Goal: Obtain resource: Obtain resource

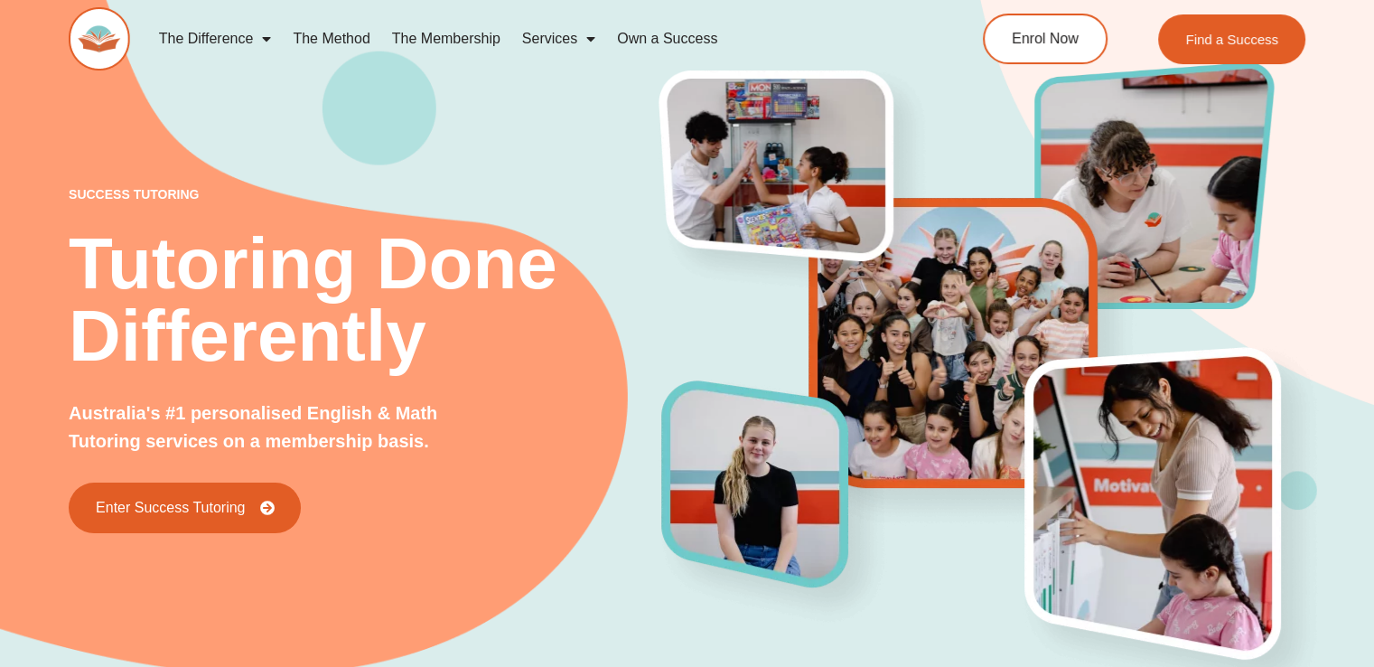
click at [12, 295] on div "success tutoring Tutoring Done Differently Australia's #1 personalised English …" at bounding box center [687, 329] width 1374 height 795
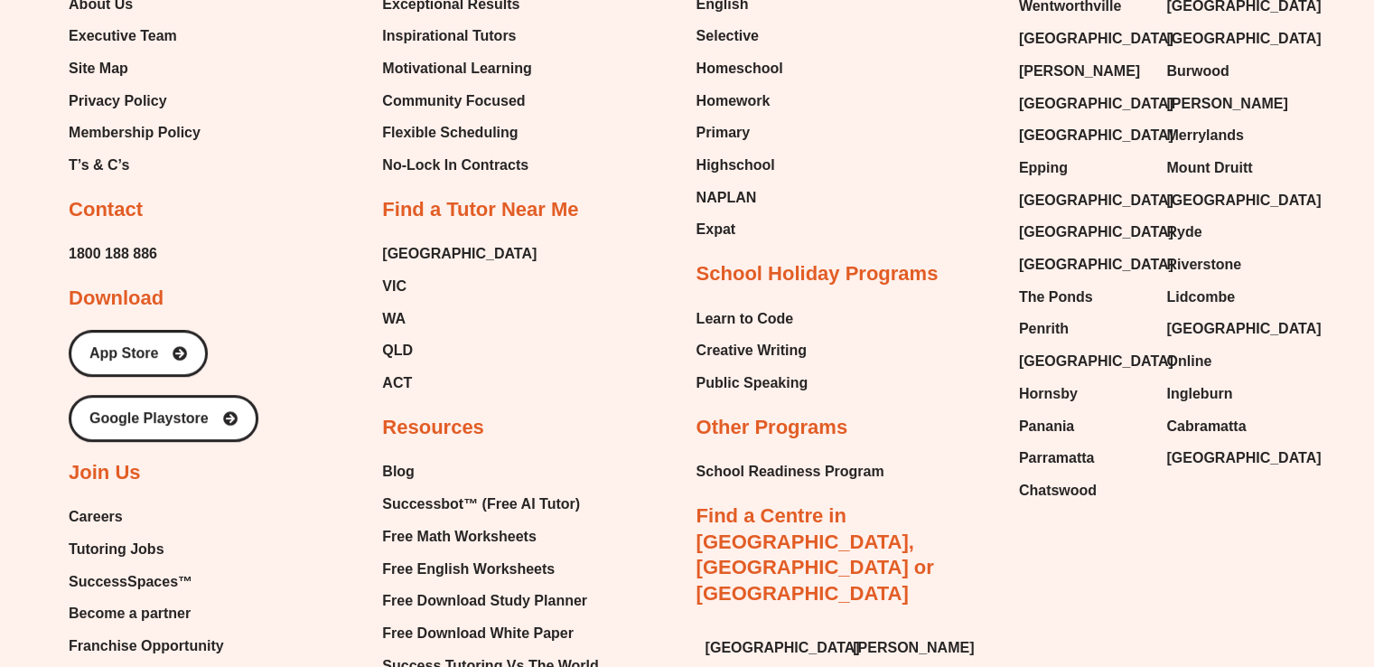
scroll to position [7626, 0]
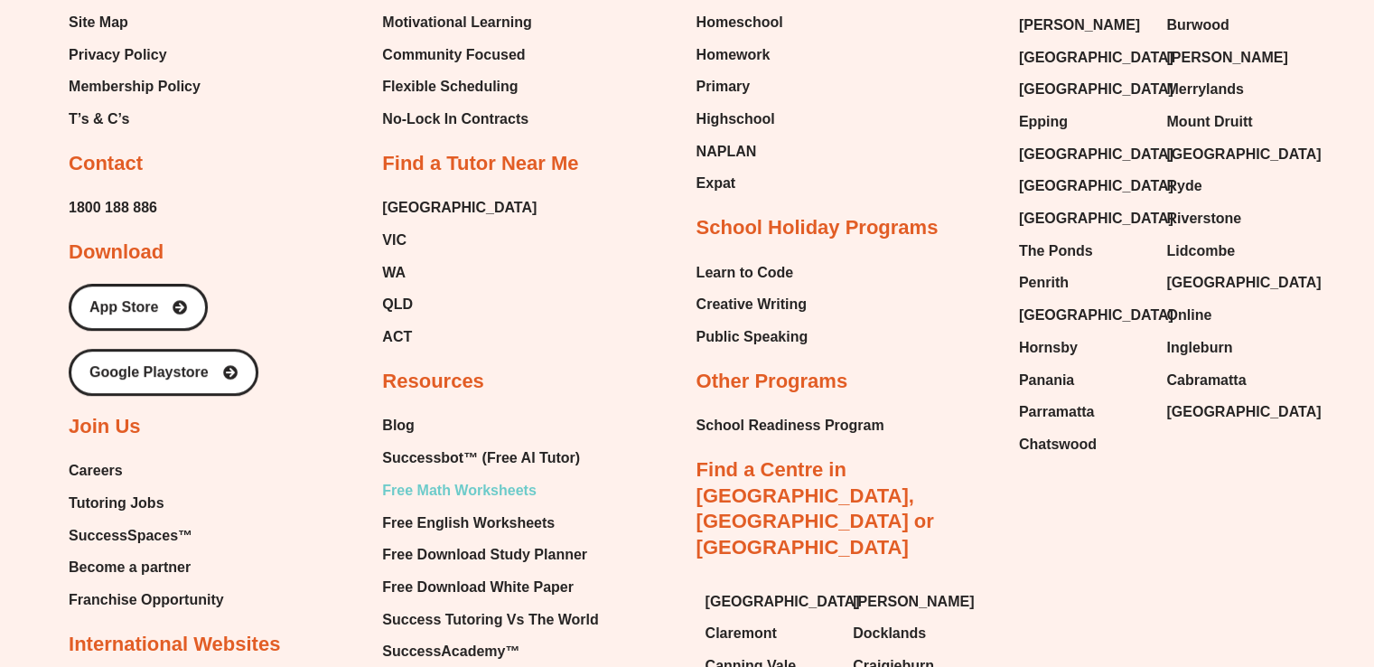
click at [445, 477] on span "Free Math Worksheets" at bounding box center [459, 490] width 154 height 27
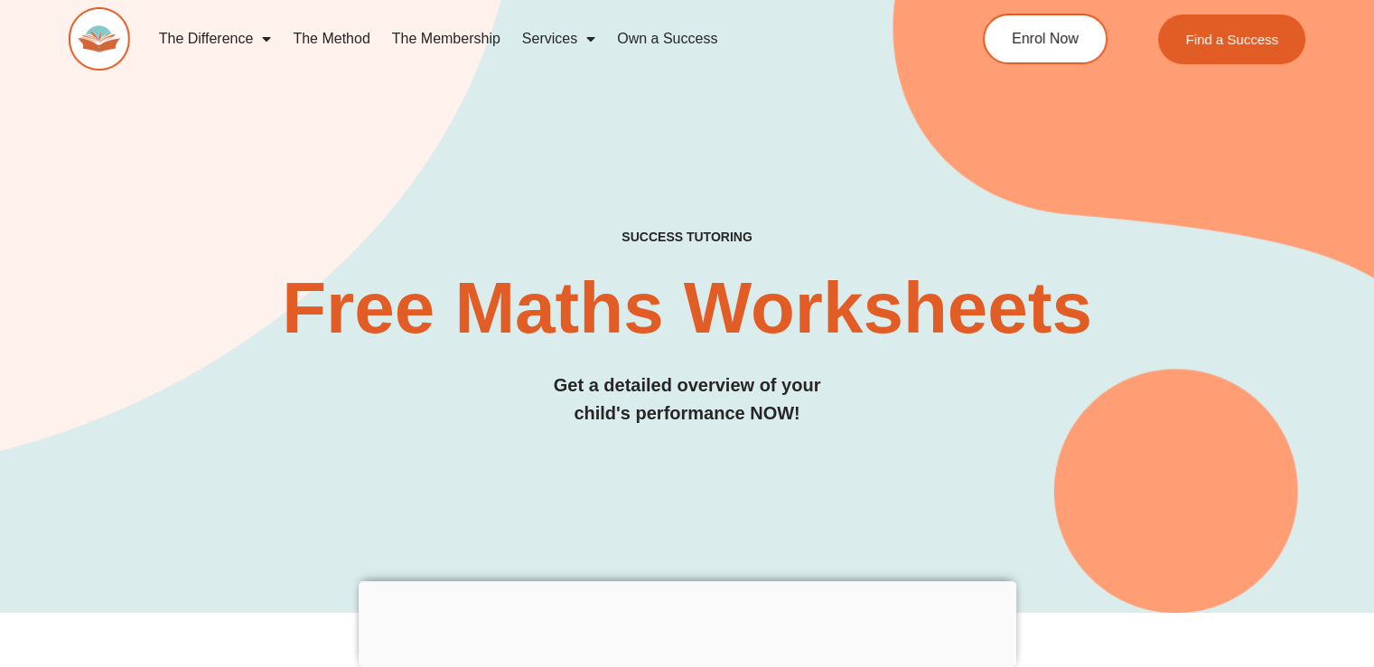
click at [149, 371] on h3 "Get a detailed overview of your child's performance NOW!" at bounding box center [687, 399] width 1237 height 56
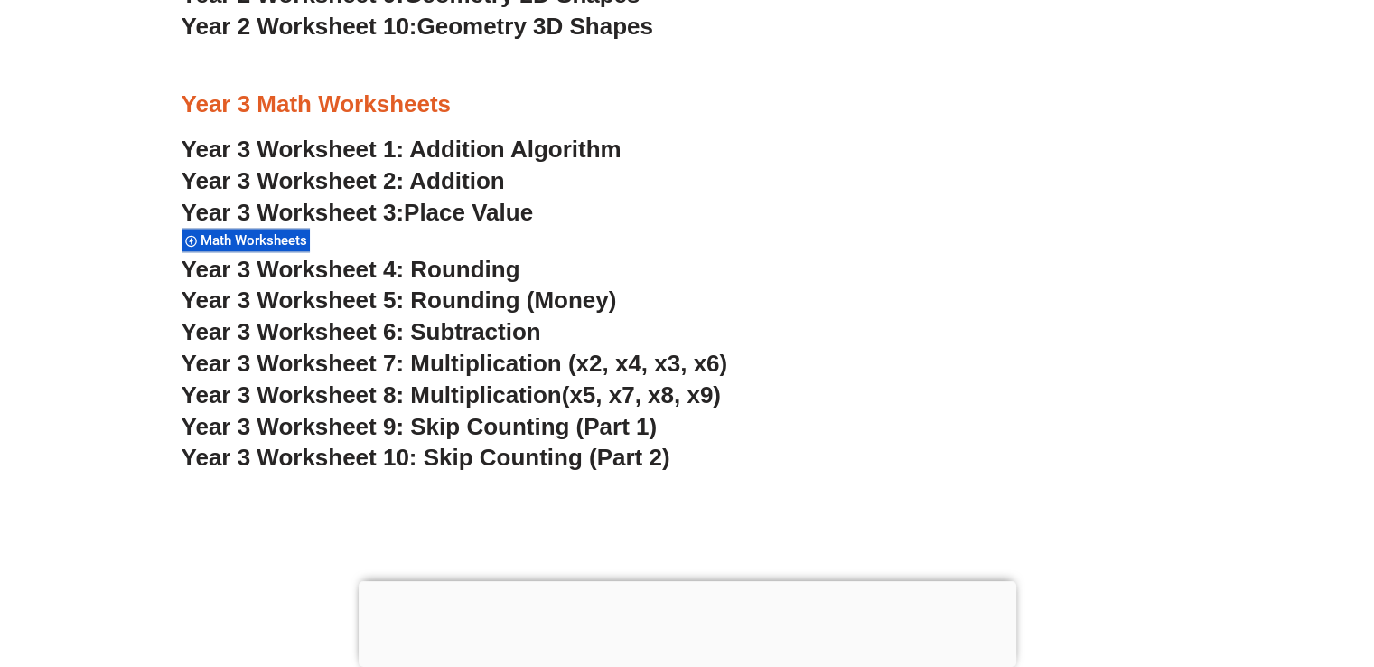
scroll to position [2566, 0]
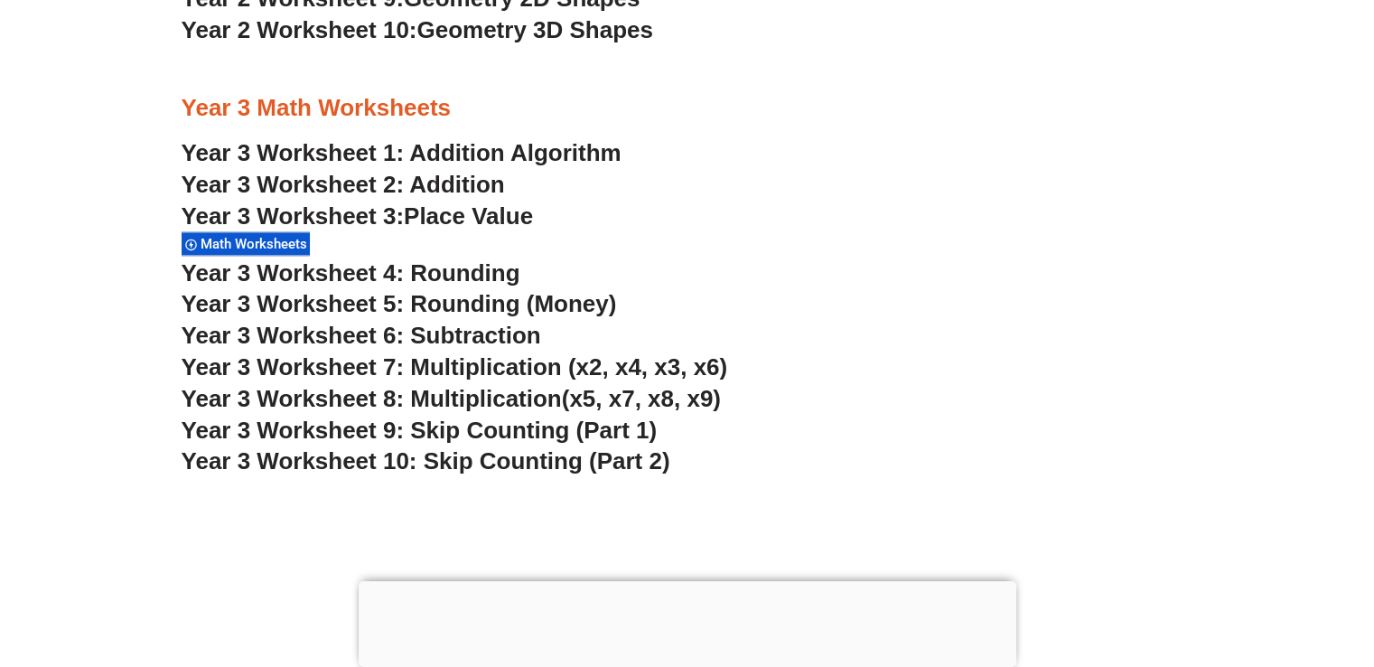
click at [424, 365] on span "Year 3 Worksheet 7: Multiplication (x2, x4, x3, x6)" at bounding box center [455, 366] width 547 height 27
